Goal: Task Accomplishment & Management: Complete application form

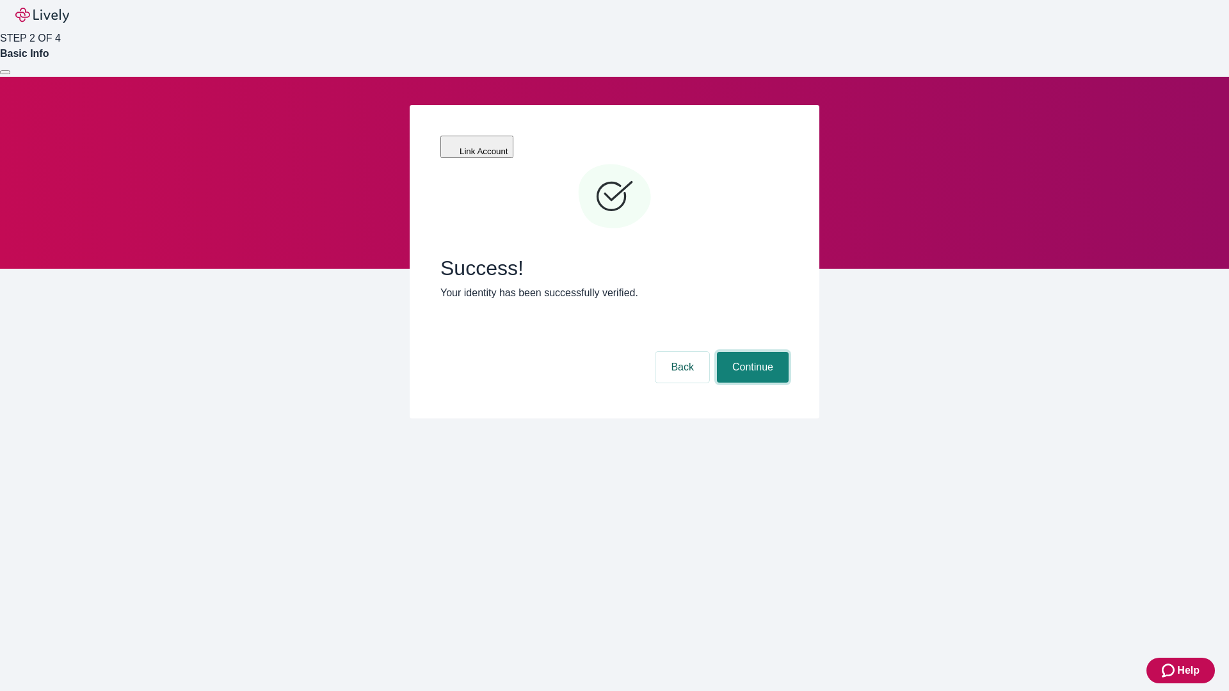
click at [751, 352] on button "Continue" at bounding box center [753, 367] width 72 height 31
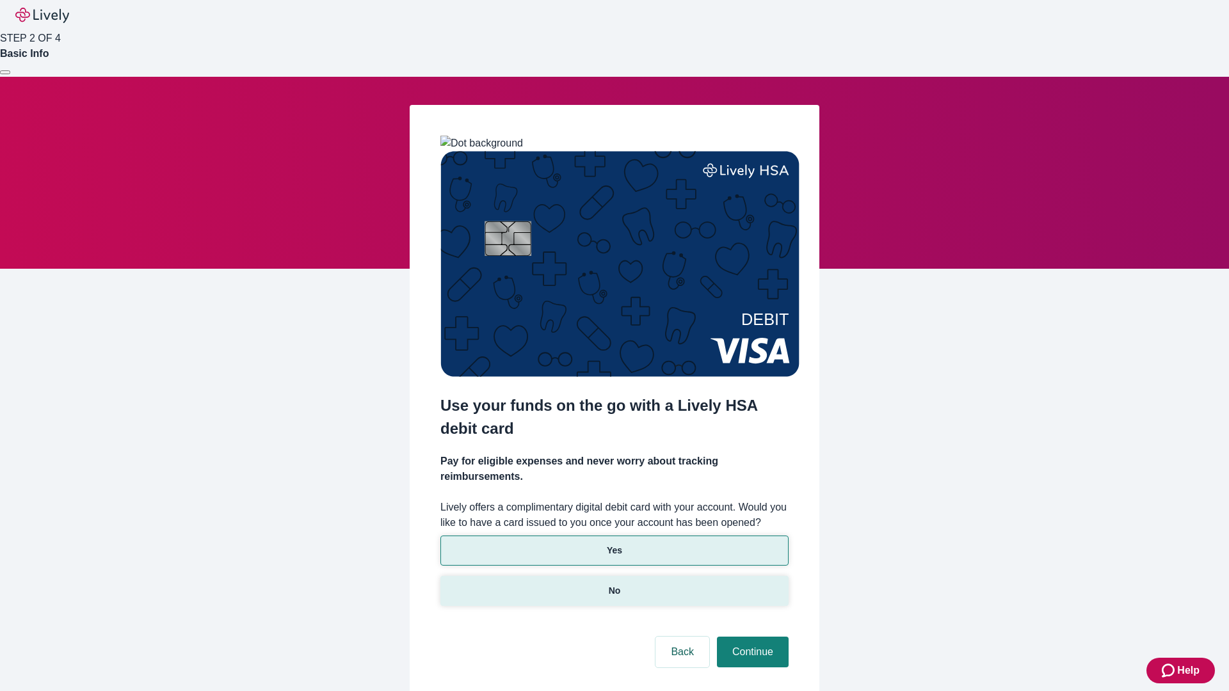
click at [614, 584] on p "No" at bounding box center [615, 590] width 12 height 13
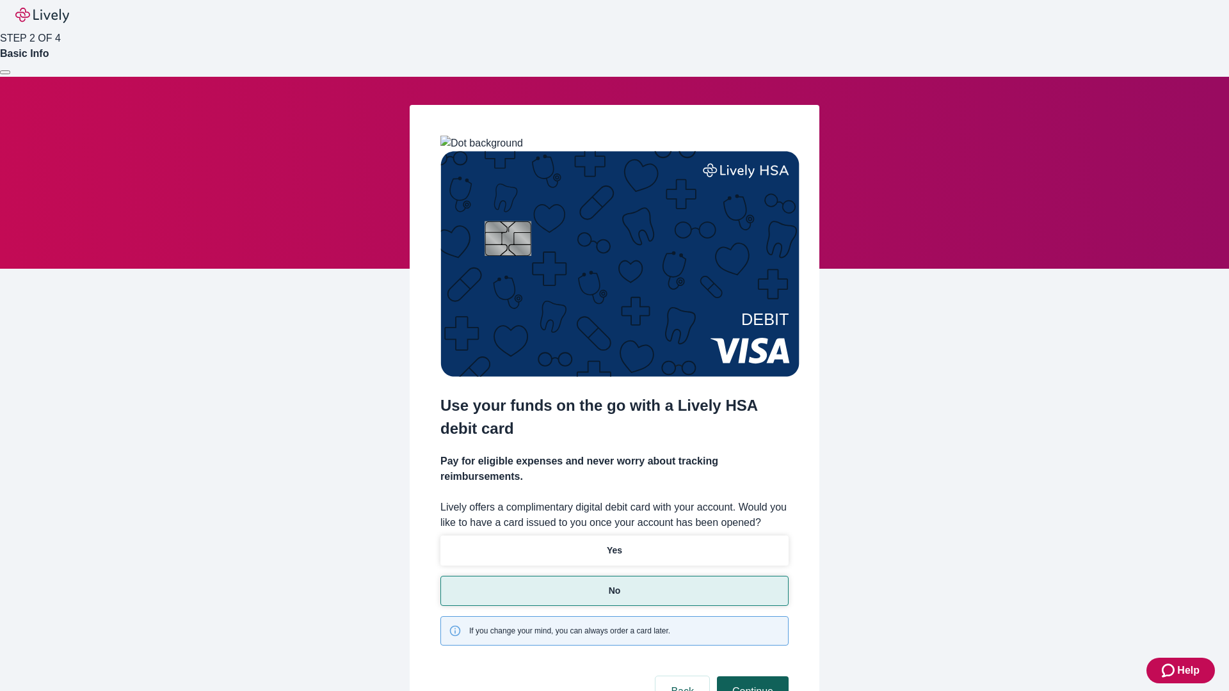
click at [751, 677] on button "Continue" at bounding box center [753, 692] width 72 height 31
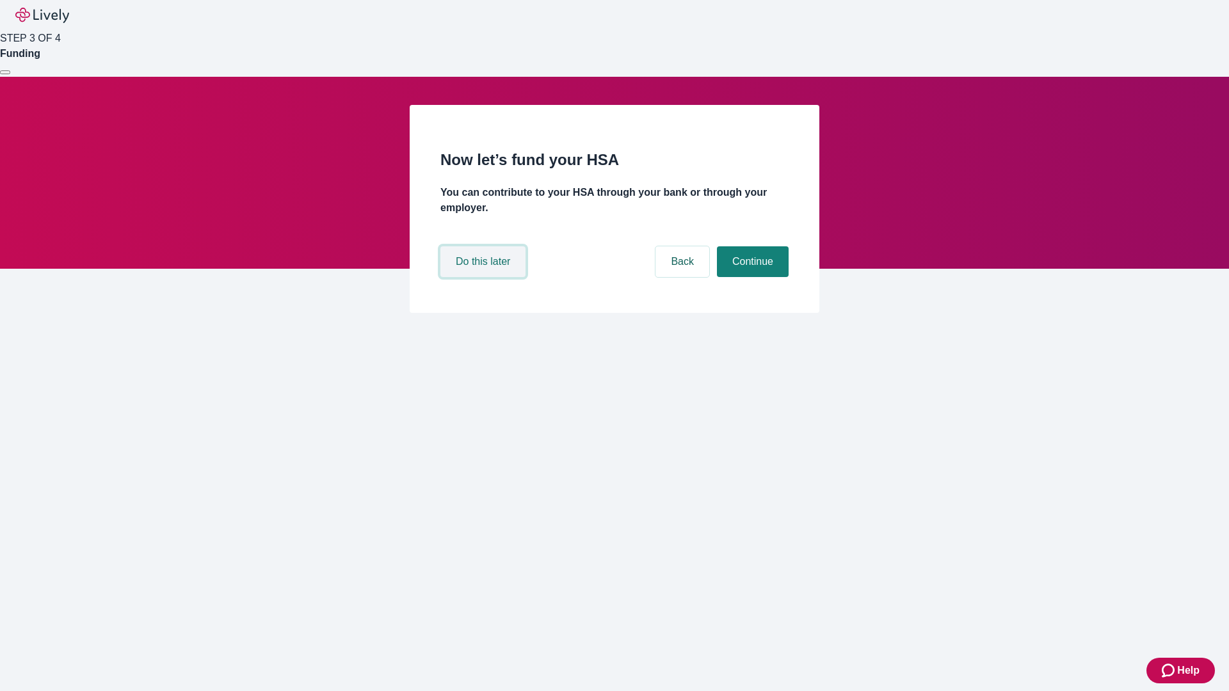
click at [485, 277] on button "Do this later" at bounding box center [482, 261] width 85 height 31
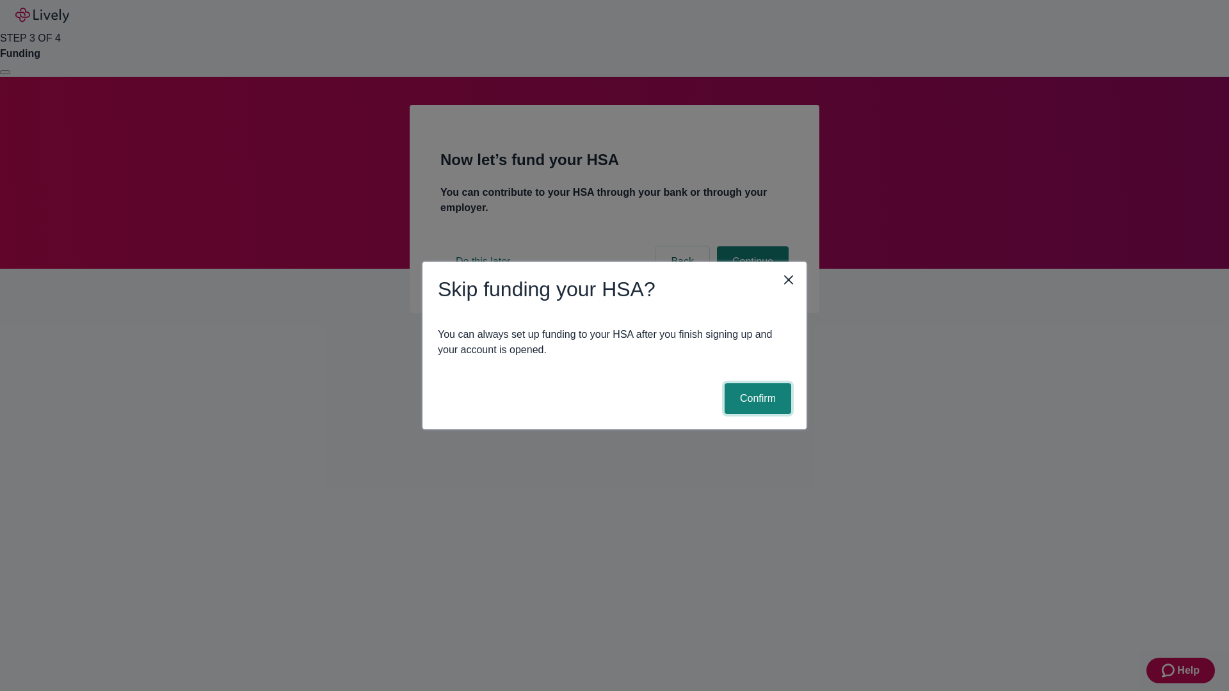
click at [756, 399] on button "Confirm" at bounding box center [758, 398] width 67 height 31
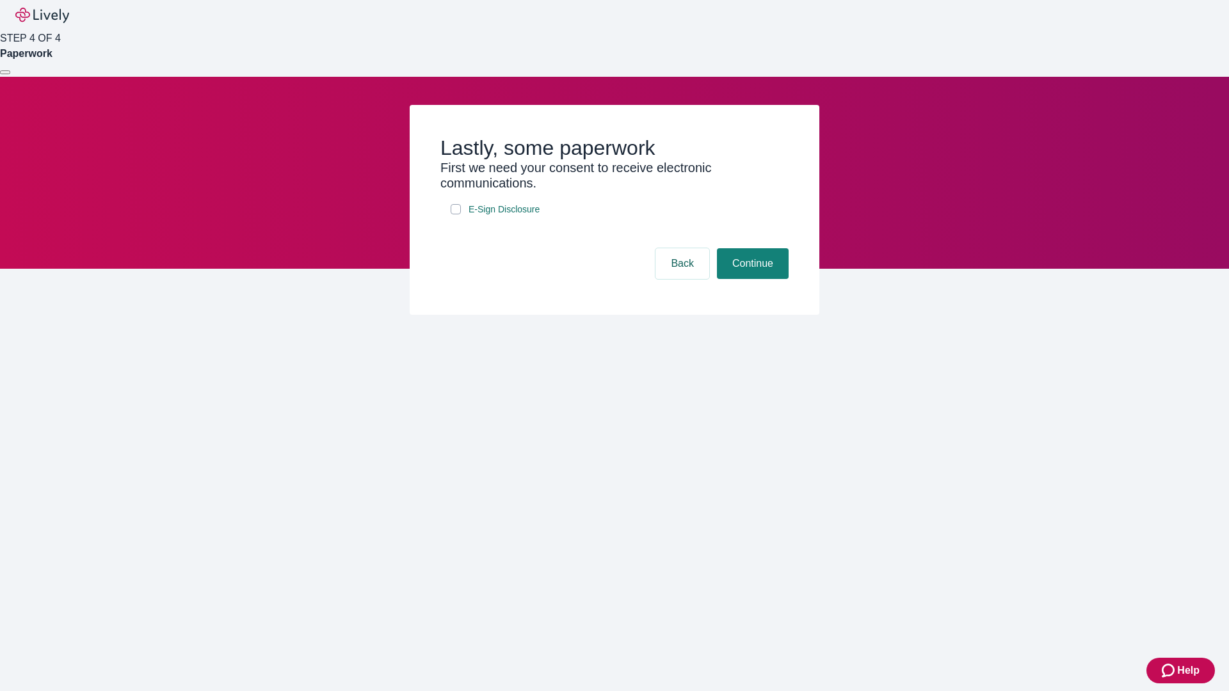
click at [456, 214] on input "E-Sign Disclosure" at bounding box center [456, 209] width 10 height 10
checkbox input "true"
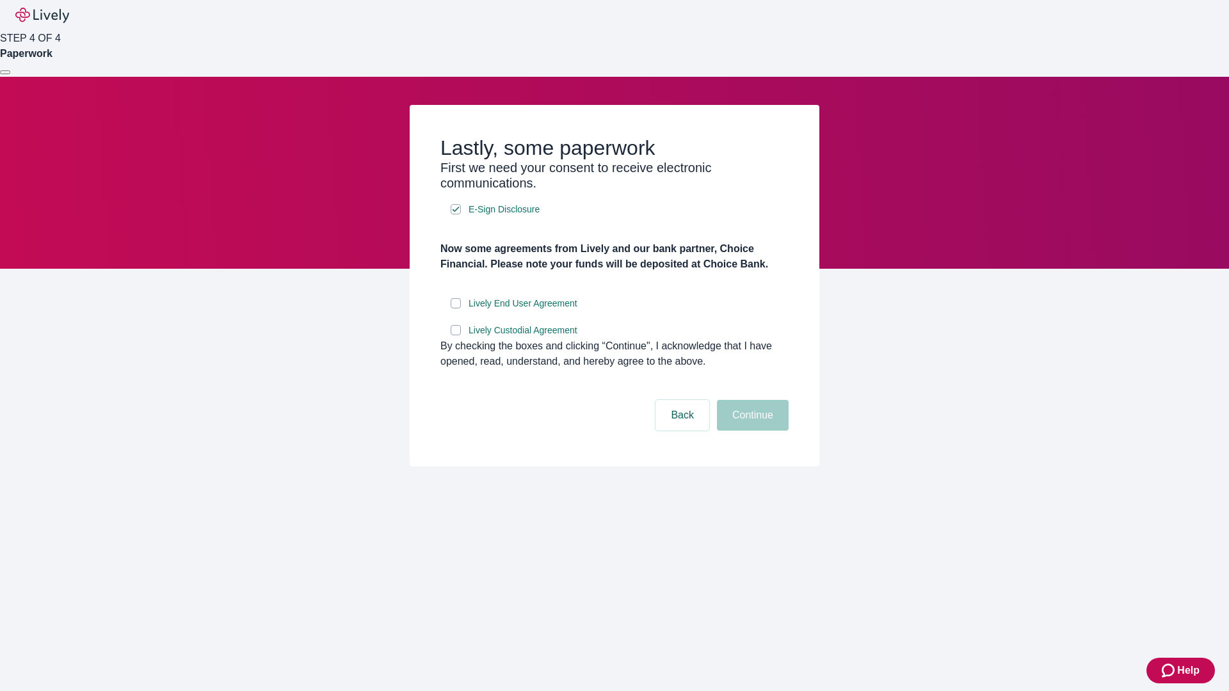
click at [456, 309] on input "Lively End User Agreement" at bounding box center [456, 303] width 10 height 10
checkbox input "true"
click at [456, 335] on input "Lively Custodial Agreement" at bounding box center [456, 330] width 10 height 10
checkbox input "true"
click at [751, 431] on button "Continue" at bounding box center [753, 415] width 72 height 31
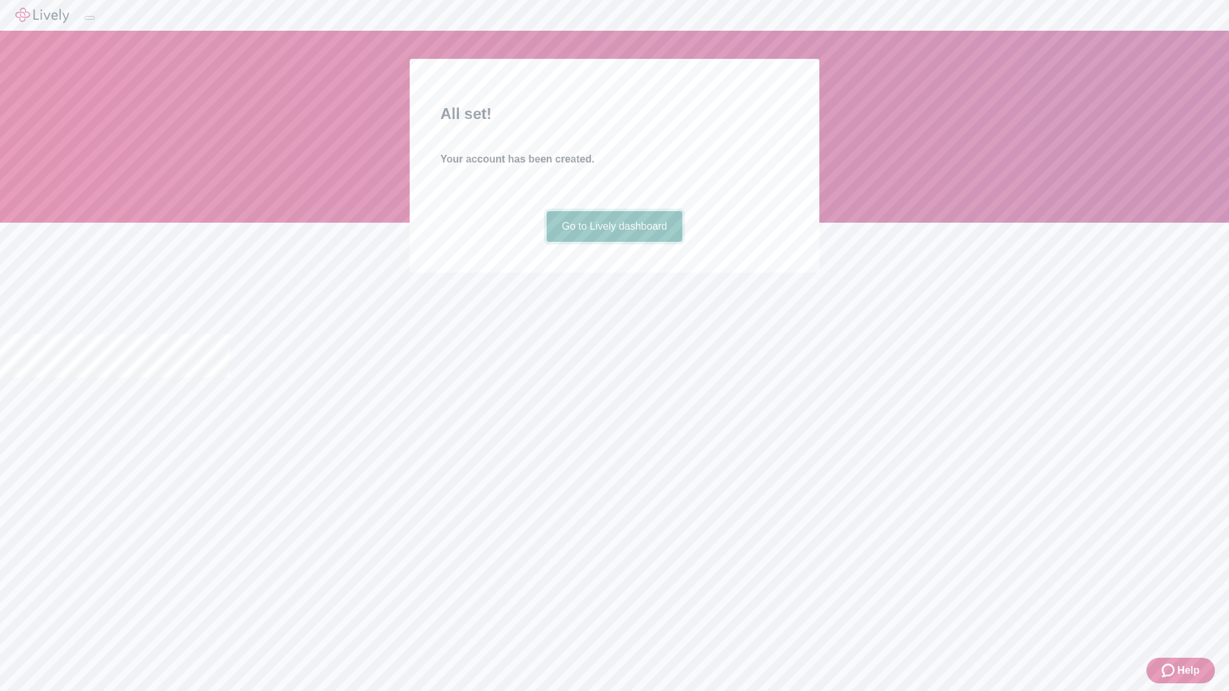
click at [614, 242] on link "Go to Lively dashboard" at bounding box center [615, 226] width 136 height 31
